Goal: Task Accomplishment & Management: Complete application form

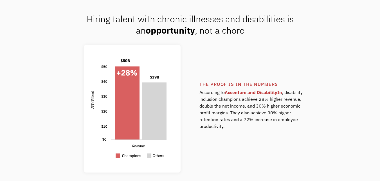
scroll to position [366, 0]
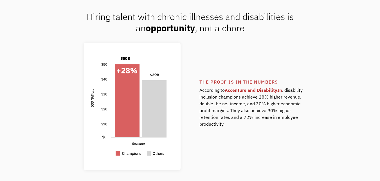
click at [339, 66] on div "The proof is in the numbers According to Accenture and DisabilityIn , disabilit…" at bounding box center [191, 106] width 330 height 127
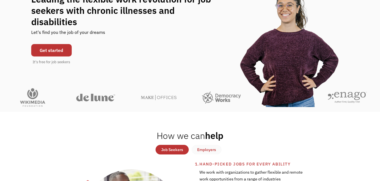
scroll to position [28, 0]
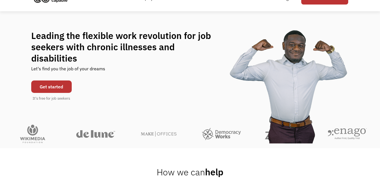
click at [52, 83] on link "Get started" at bounding box center [51, 86] width 41 height 12
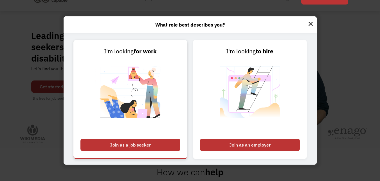
click at [135, 144] on div "Join as a job seeker" at bounding box center [131, 144] width 100 height 12
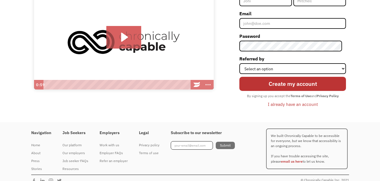
scroll to position [82, 0]
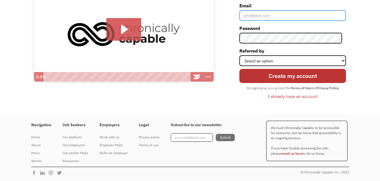
click at [281, 14] on input "Email" at bounding box center [293, 15] width 107 height 11
type input "[EMAIL_ADDRESS][DOMAIN_NAME]"
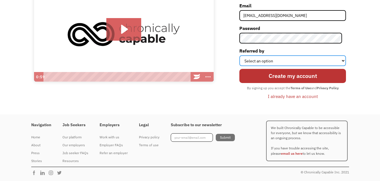
click at [341, 60] on select "Select an option Instagram Facebook Twitter Search Engine News Article Word of …" at bounding box center [293, 60] width 107 height 11
select select "Search Engine"
click at [244, 55] on select "Select an option Instagram Facebook Twitter Search Engine News Article Word of …" at bounding box center [293, 60] width 107 height 11
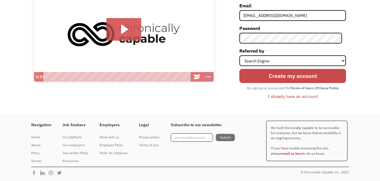
click at [299, 75] on input "Create my account" at bounding box center [293, 76] width 107 height 14
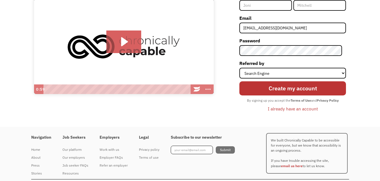
drag, startPoint x: 252, startPoint y: 1, endPoint x: 252, endPoint y: 4, distance: 3.1
click at [252, 4] on input "First Name" at bounding box center [266, 5] width 53 height 11
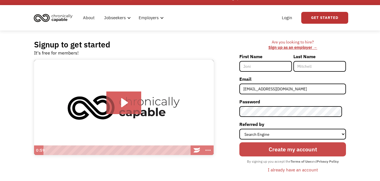
scroll to position [0, 0]
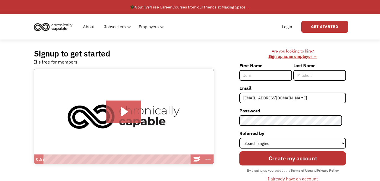
click at [275, 76] on input "First Name" at bounding box center [266, 75] width 53 height 11
type input "Rachel"
type input "Ferguson"
click at [212, 50] on div "Signup to get started It's free for members!" at bounding box center [124, 56] width 180 height 17
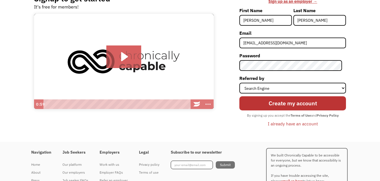
scroll to position [56, 0]
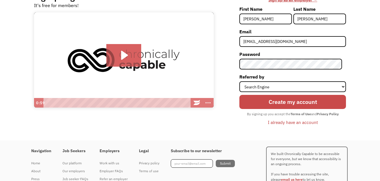
click at [301, 101] on input "Create my account" at bounding box center [293, 102] width 107 height 14
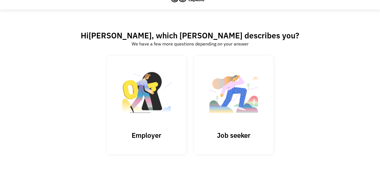
scroll to position [25, 0]
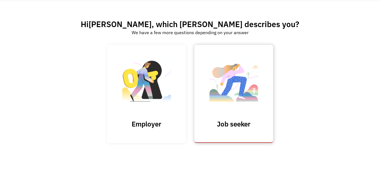
click at [245, 129] on link "Job seeker" at bounding box center [234, 94] width 79 height 98
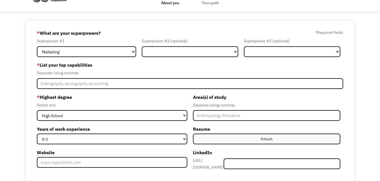
scroll to position [28, 0]
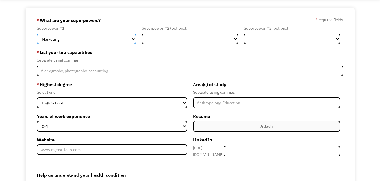
click at [133, 42] on select "Marketing Human Resources Finance Technology Operations Sales Industrial & Manu…" at bounding box center [86, 39] width 99 height 11
select select "Healthcare"
click at [37, 34] on select "Marketing Human Resources Finance Technology Operations Sales Industrial & Manu…" at bounding box center [86, 39] width 99 height 11
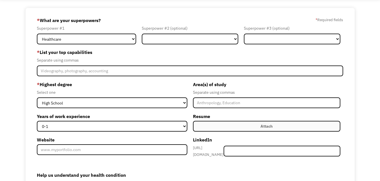
click at [130, 53] on label "* List your top capabilities" at bounding box center [190, 52] width 307 height 9
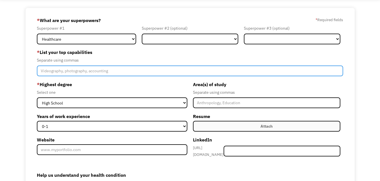
click at [116, 72] on input "Member-Create-Step1" at bounding box center [190, 70] width 307 height 11
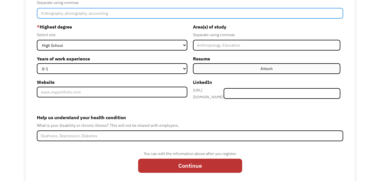
scroll to position [95, 0]
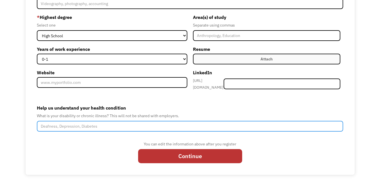
click at [108, 123] on input "Help us understand your health condition" at bounding box center [190, 126] width 307 height 11
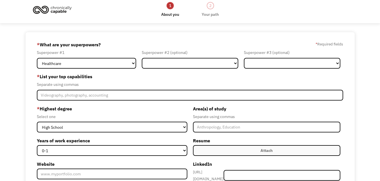
scroll to position [0, 0]
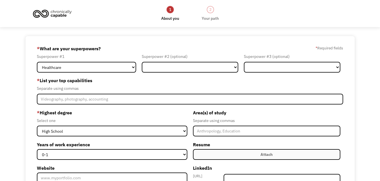
type input "chronic fatigue, depression, chronic pain"
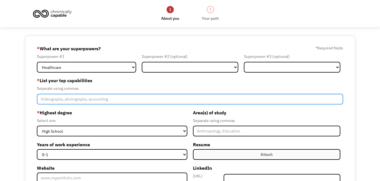
click at [111, 98] on input "Member-Create-Step1" at bounding box center [190, 99] width 307 height 11
click at [140, 98] on input "medical billing, accounts receivable, data" at bounding box center [190, 99] width 307 height 11
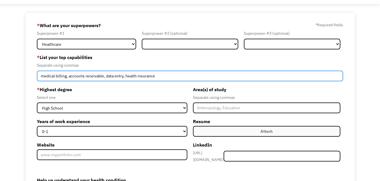
scroll to position [56, 0]
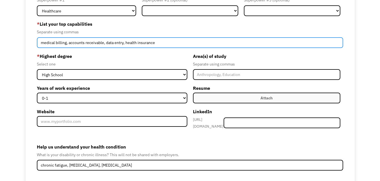
type input "medical billing, accounts receivable, data entry, health insurance"
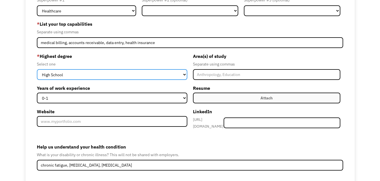
click at [183, 75] on select "High School Associates Bachelors Master's PhD" at bounding box center [112, 74] width 150 height 11
select select "associates"
click at [37, 69] on select "High School Associates Bachelors Master's PhD" at bounding box center [112, 74] width 150 height 11
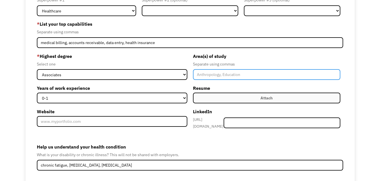
click at [201, 76] on input "Member-Create-Step1" at bounding box center [267, 74] width 148 height 11
type input "E"
type input "e"
type input "English literature"
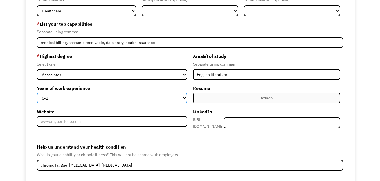
click at [178, 98] on select "0-1 2-4 5-10 11-15 15+" at bounding box center [112, 97] width 150 height 11
select select "15+"
click at [37, 92] on select "0-1 2-4 5-10 11-15 15+" at bounding box center [112, 97] width 150 height 11
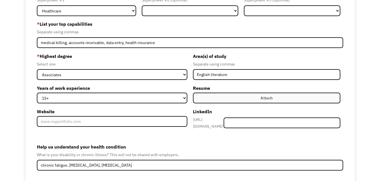
click at [207, 147] on label "Help us understand your health condition" at bounding box center [190, 146] width 307 height 9
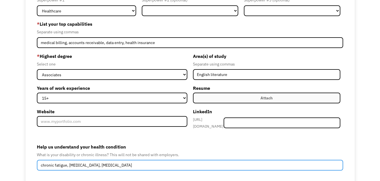
click at [207, 159] on input "chronic fatigue, depression, chronic pain" at bounding box center [190, 164] width 307 height 11
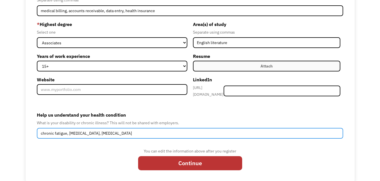
scroll to position [95, 0]
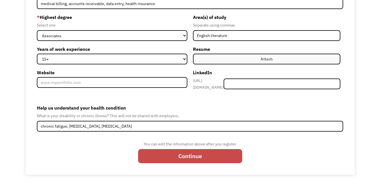
click at [197, 155] on input "Continue" at bounding box center [190, 156] width 104 height 14
type input "Please wait..."
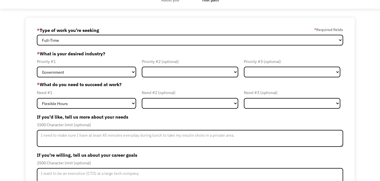
scroll to position [28, 0]
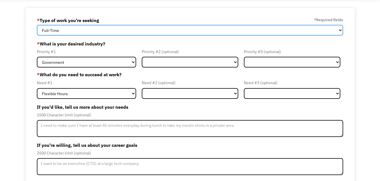
click at [88, 27] on select "Full-Time Part-Time Both Full-Time and Part-Time" at bounding box center [190, 30] width 307 height 11
select select "part-time"
click at [37, 25] on select "Full-Time Part-Time Both Full-Time and Part-Time" at bounding box center [190, 30] width 307 height 11
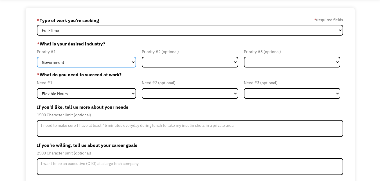
click at [125, 62] on select "Government Finance & Insurance Health & Social Care Tech & Engineering Creative…" at bounding box center [86, 62] width 99 height 11
select select "Health & Social Care"
click at [37, 57] on select "Government Finance & Insurance Health & Social Care Tech & Engineering Creative…" at bounding box center [86, 62] width 99 height 11
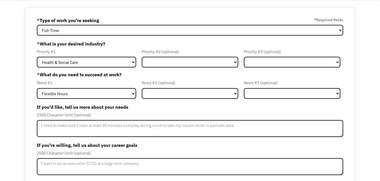
click at [16, 89] on div "68dd8f6a4218b913b2dfd67d indiemusicgirl36@gmail.com Rachel Ferguson * Type of w…" at bounding box center [190, 113] width 380 height 210
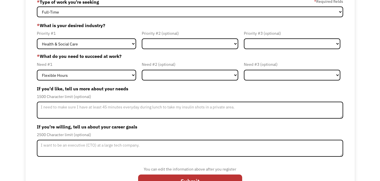
scroll to position [56, 0]
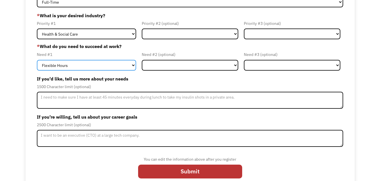
click at [110, 64] on select "Flexible Hours Remote Work Service Animal On-site Accommodations Visual Support…" at bounding box center [86, 65] width 99 height 11
select select "Remote Work"
click at [37, 60] on select "Flexible Hours Remote Work Service Animal On-site Accommodations Visual Support…" at bounding box center [86, 65] width 99 height 11
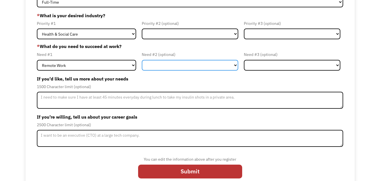
click at [174, 67] on select "Flexible Hours Remote Work Service Animal On-site Accommodations Visual Support…" at bounding box center [190, 65] width 97 height 11
select select "Flexible Hours"
click at [142, 60] on select "Flexible Hours Remote Work Service Animal On-site Accommodations Visual Support…" at bounding box center [190, 65] width 97 height 11
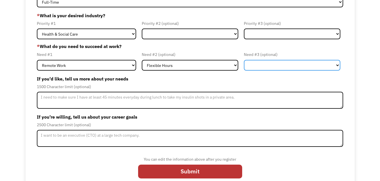
click at [267, 67] on select "Flexible Hours Remote Work Service Animal On-site Accommodations Visual Support…" at bounding box center [292, 65] width 97 height 11
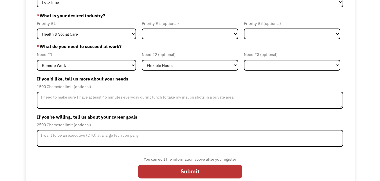
click at [13, 98] on div "68dd8f6a4218b913b2dfd67d indiemusicgirl36@gmail.com Rachel Ferguson * Type of w…" at bounding box center [190, 85] width 380 height 210
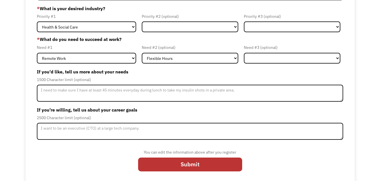
scroll to position [65, 0]
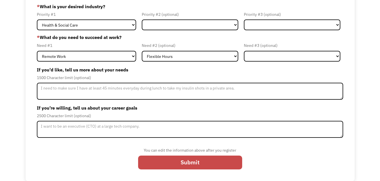
click at [175, 166] on input "Submit" at bounding box center [190, 162] width 104 height 14
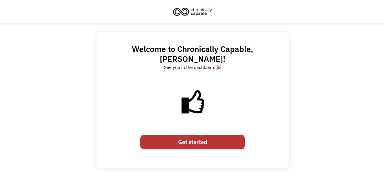
click at [191, 137] on link "Get started" at bounding box center [192, 142] width 104 height 14
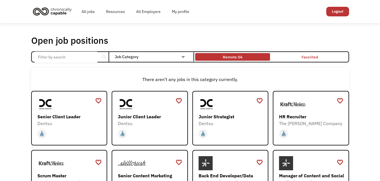
click at [235, 58] on div "Remote Ok" at bounding box center [233, 57] width 20 height 7
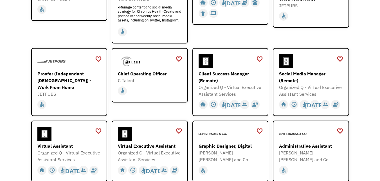
scroll to position [141, 0]
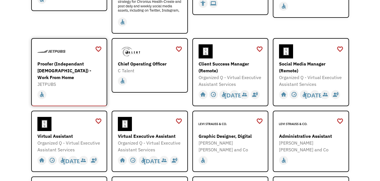
click at [47, 68] on div "Proofer (Independant [DEMOGRAPHIC_DATA]) - Work From Home" at bounding box center [69, 70] width 65 height 20
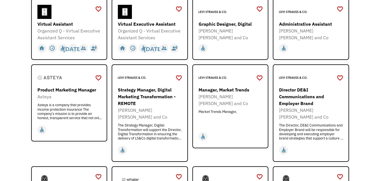
scroll to position [253, 0]
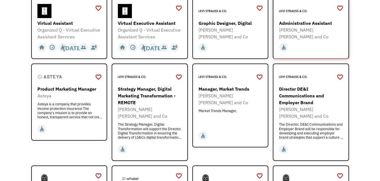
click at [307, 23] on div "Administrative Assistant" at bounding box center [311, 23] width 65 height 7
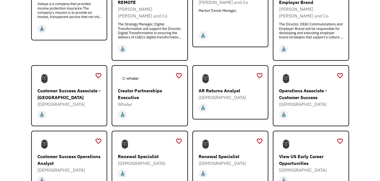
scroll to position [394, 0]
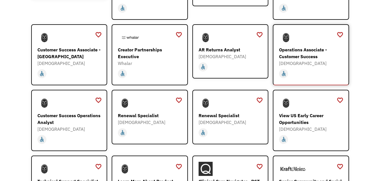
click at [303, 46] on div "Operations Associate - Customer Success" at bounding box center [311, 53] width 65 height 14
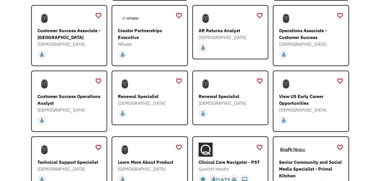
scroll to position [422, 0]
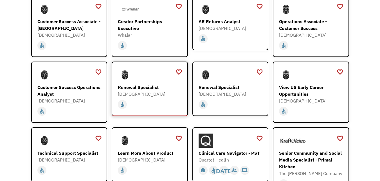
click at [143, 84] on div "Renewal Specialist" at bounding box center [150, 87] width 65 height 7
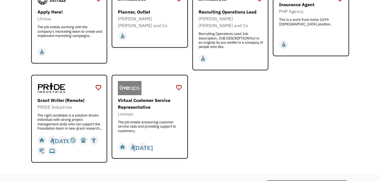
scroll to position [704, 0]
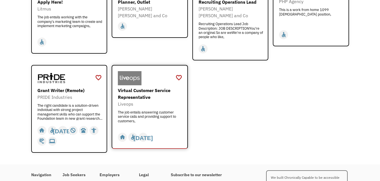
click at [119, 87] on div "Virtual Customer Service Representative" at bounding box center [150, 94] width 65 height 14
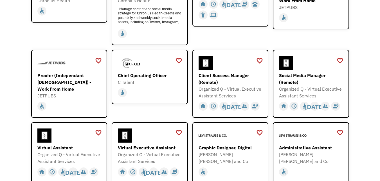
scroll to position [0, 0]
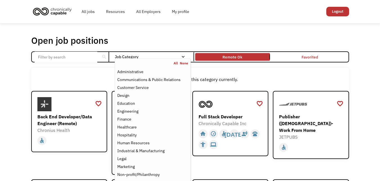
click at [152, 59] on nav "All None Administrative Communications & Public Relations Customer Service Desi…" at bounding box center [153, 143] width 76 height 170
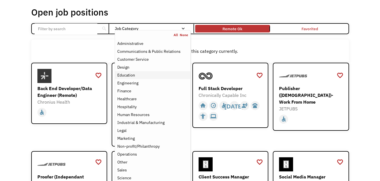
click at [123, 78] on div "Education" at bounding box center [126, 75] width 18 height 7
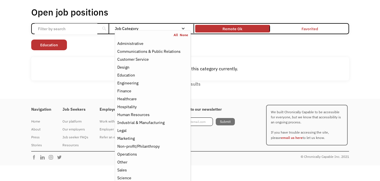
click at [235, 43] on div "Non-profit/Philanthropy Other Transportation Technology Science Sales Operation…" at bounding box center [190, 45] width 318 height 12
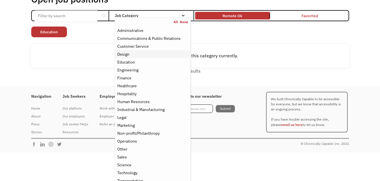
scroll to position [47, 0]
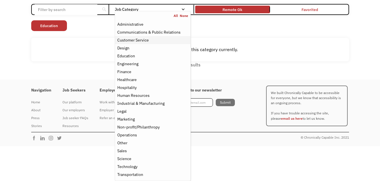
click at [141, 41] on div "Customer Service" at bounding box center [133, 40] width 32 height 7
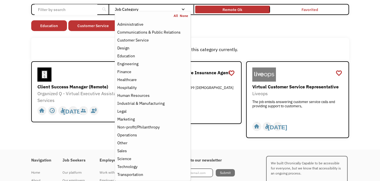
click at [4, 63] on div "Open job positions You have X liked items Search search Filter by category Admi…" at bounding box center [190, 62] width 380 height 173
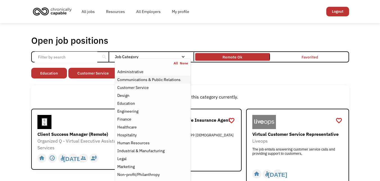
click at [127, 79] on div "Communications & Public Relations" at bounding box center [148, 79] width 63 height 7
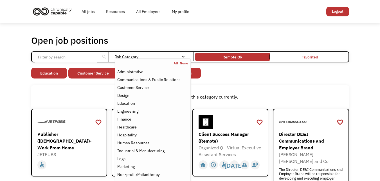
click at [15, 86] on div "Open job positions You have X liked items Search search Filter by category Admi…" at bounding box center [190, 164] width 380 height 282
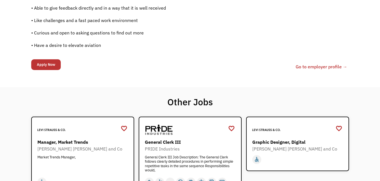
scroll to position [479, 0]
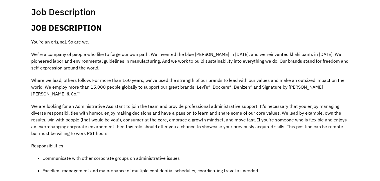
scroll to position [113, 0]
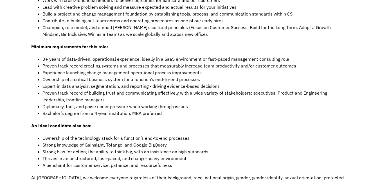
scroll to position [563, 0]
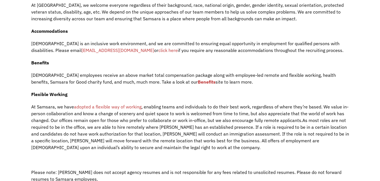
scroll to position [620, 0]
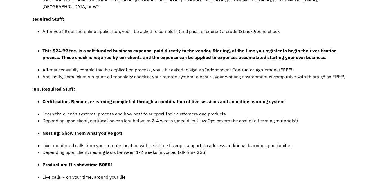
scroll to position [338, 0]
